Goal: Check status: Check status

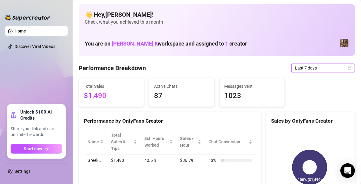
click at [339, 64] on span "Last 7 days" at bounding box center [323, 67] width 56 height 9
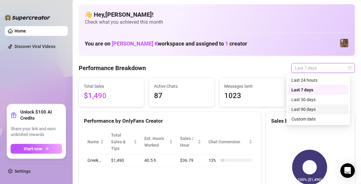
click at [305, 109] on div "Last 90 days" at bounding box center [319, 109] width 54 height 7
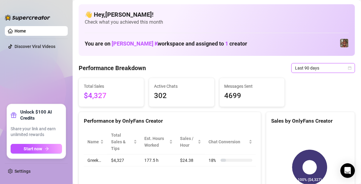
click at [297, 71] on span "Last 90 days" at bounding box center [323, 67] width 56 height 9
click at [344, 70] on span "Last 90 days" at bounding box center [323, 67] width 56 height 9
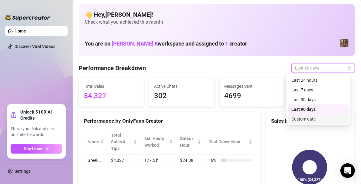
click at [298, 118] on div "Custom date" at bounding box center [319, 118] width 54 height 7
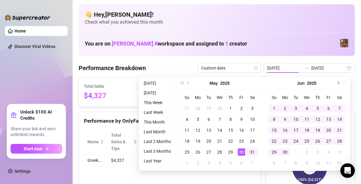
click at [338, 84] on span "Next month (PageDown)" at bounding box center [337, 82] width 3 height 3
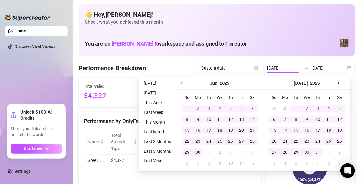
click at [338, 84] on span "Next month (PageDown)" at bounding box center [337, 82] width 3 height 3
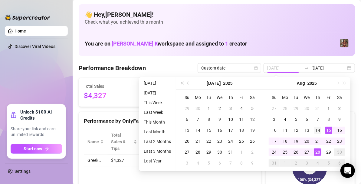
type input "[DATE]"
click at [320, 132] on div "14" at bounding box center [317, 129] width 7 height 7
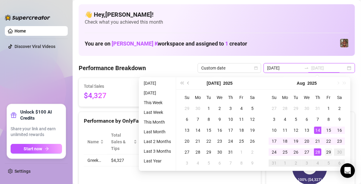
type input "[DATE]"
click at [329, 151] on div "29" at bounding box center [328, 151] width 7 height 7
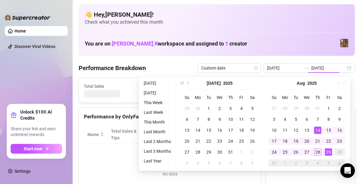
type input "[DATE]"
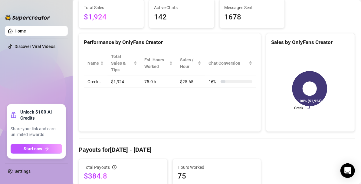
scroll to position [70, 0]
